Goal: Check status

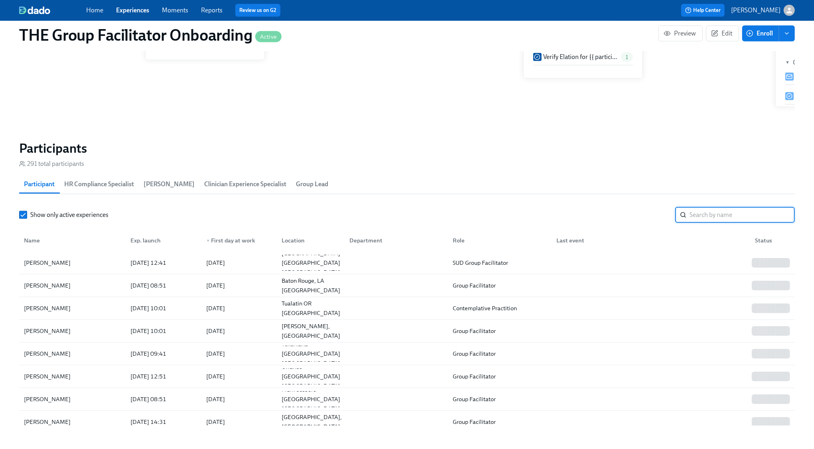
scroll to position [0, 12071]
click at [694, 219] on input "search" at bounding box center [741, 215] width 105 height 16
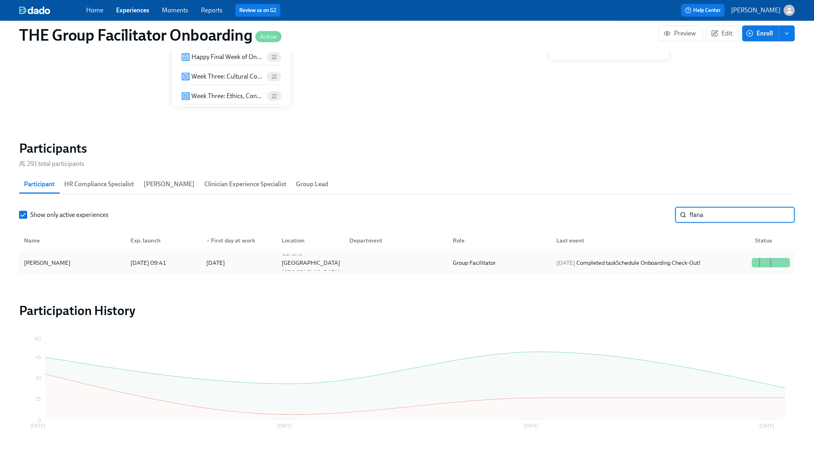
type input "flana"
click at [684, 258] on div "[DATE] Completed task Schedule Onboarding Check-Out!" at bounding box center [628, 263] width 151 height 10
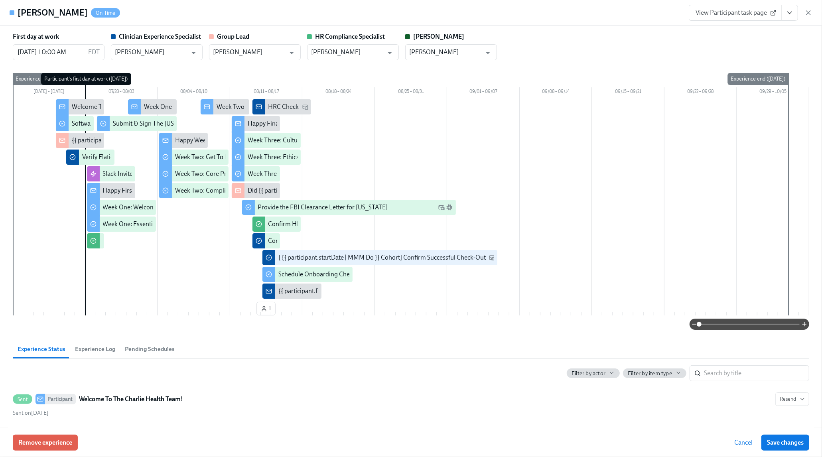
click at [788, 10] on icon "View task page" at bounding box center [790, 13] width 8 height 8
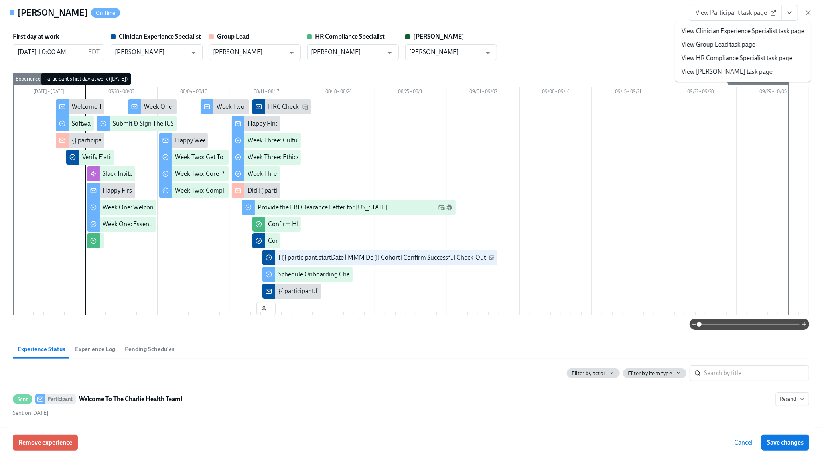
click at [772, 30] on link "View Clinician Experience Specialist task page" at bounding box center [743, 31] width 123 height 9
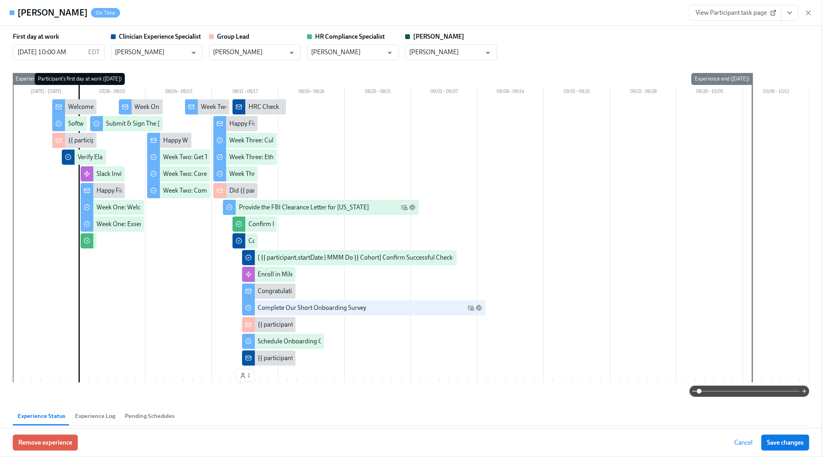
click at [809, 12] on icon "button" at bounding box center [808, 13] width 4 height 4
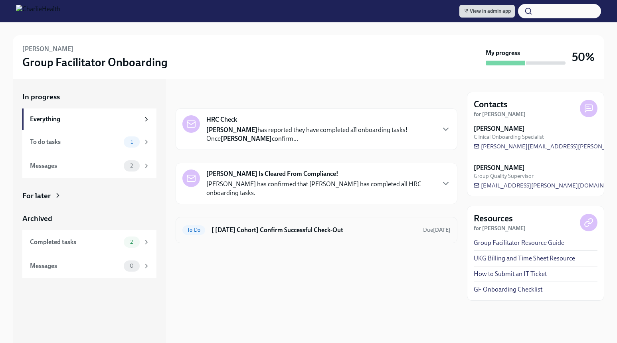
click at [285, 230] on h6 "[ [DATE] Cohort] Confirm Successful Check-Out" at bounding box center [313, 230] width 205 height 9
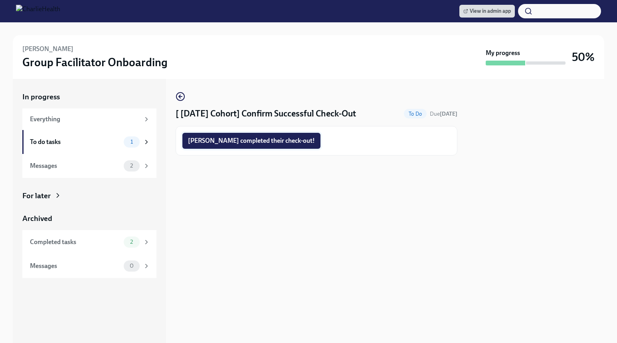
click at [232, 140] on span "Jessica completed their check-out!" at bounding box center [251, 141] width 127 height 8
